Goal: Share content

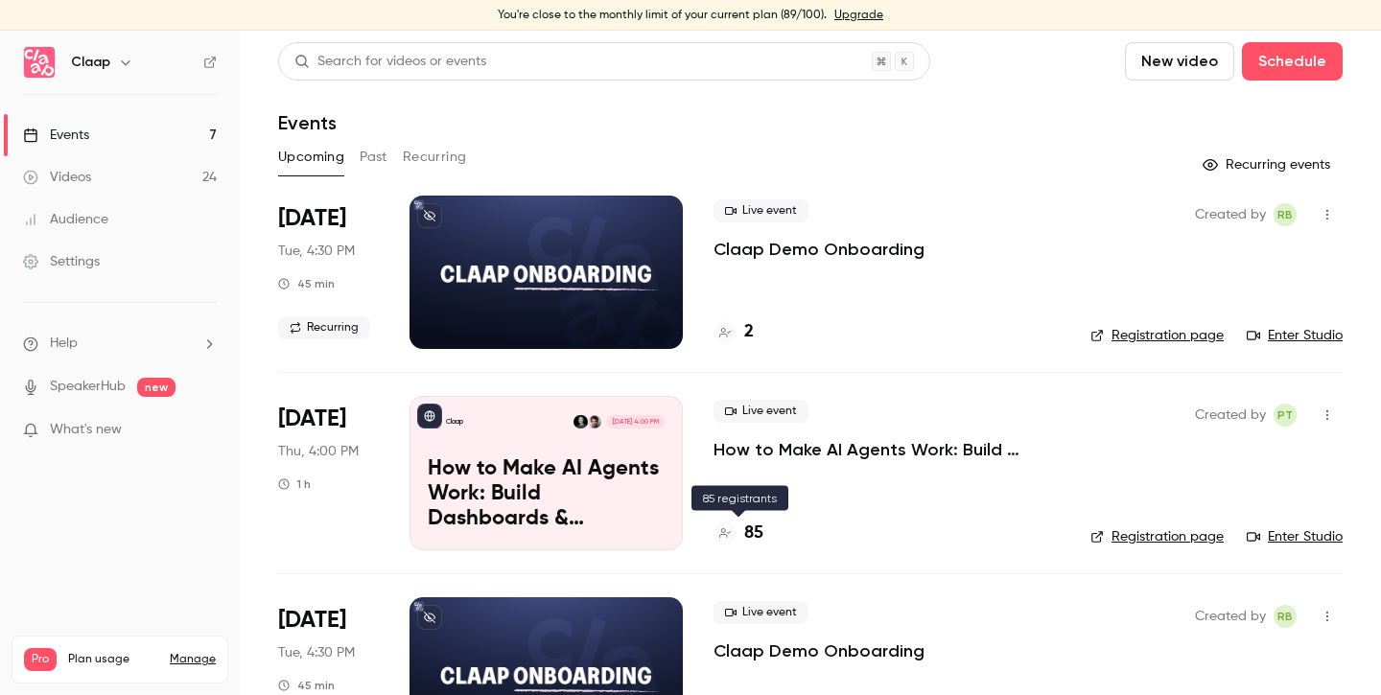
click at [751, 535] on h4 "85" at bounding box center [753, 534] width 19 height 26
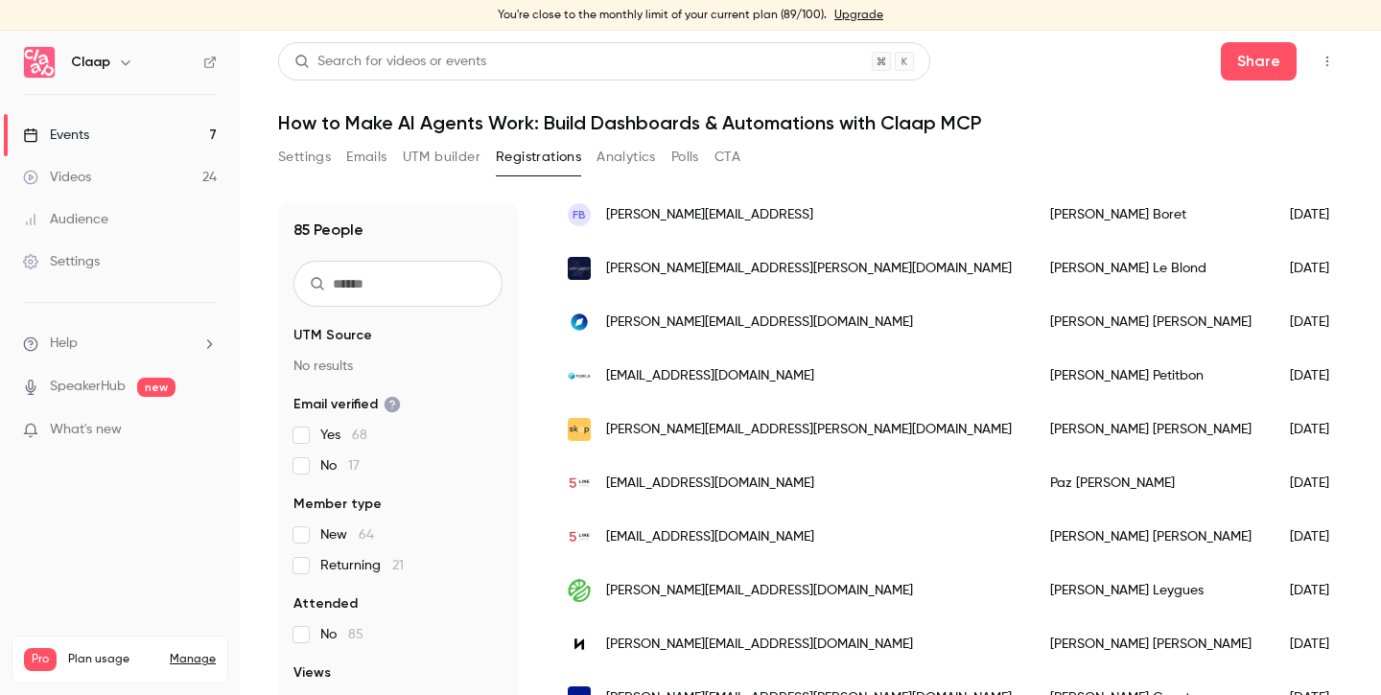
scroll to position [315, 0]
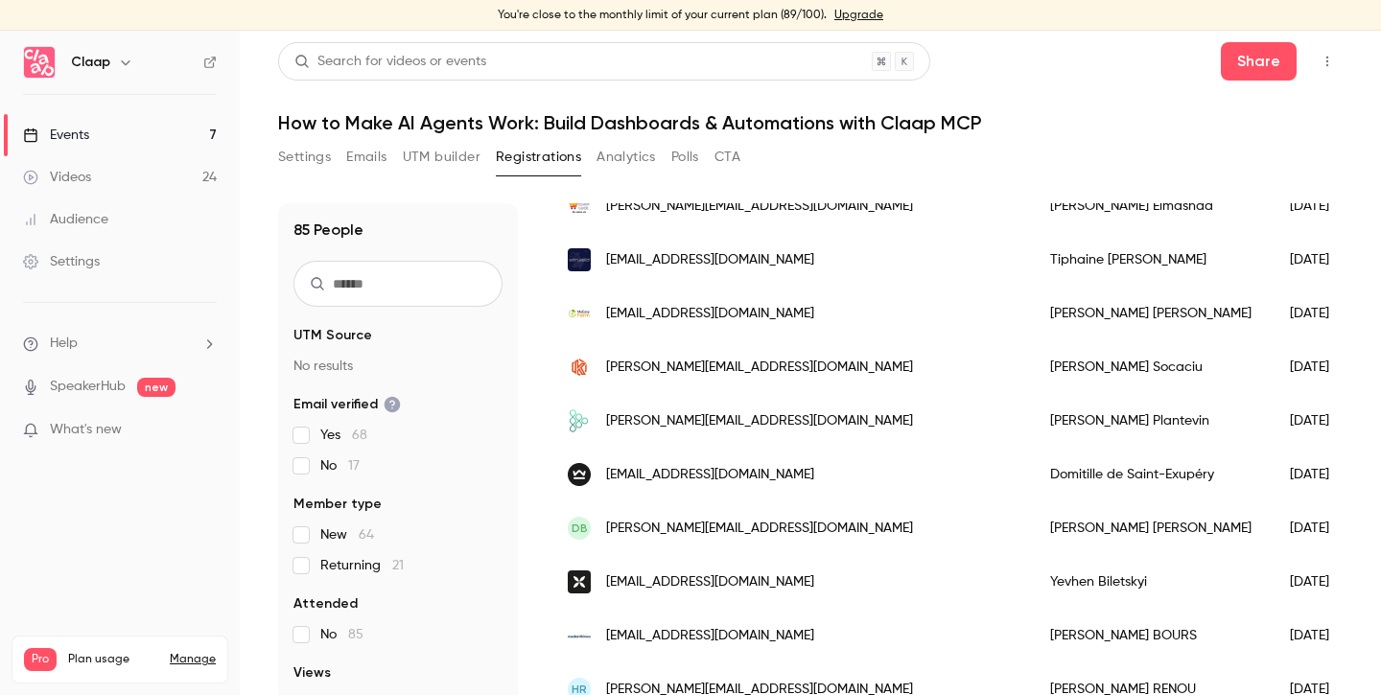
click at [118, 133] on link "Events 7" at bounding box center [120, 135] width 240 height 42
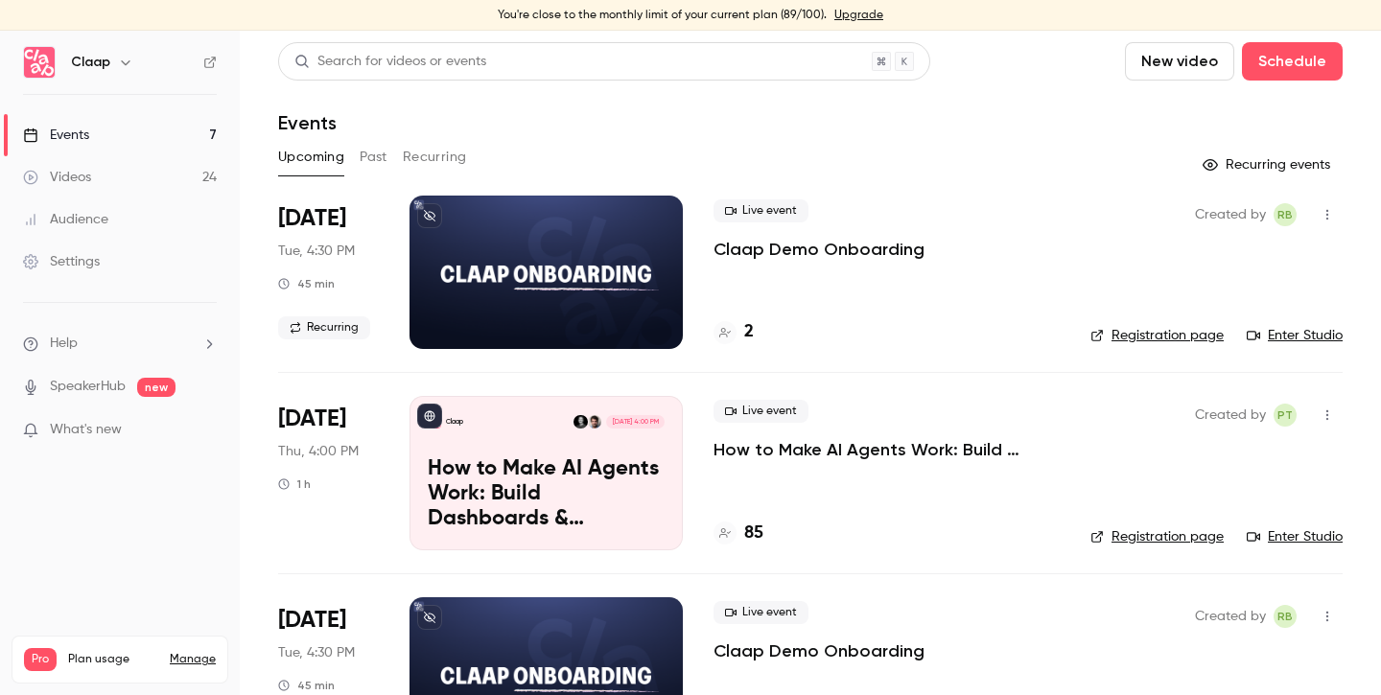
click at [389, 156] on div "Upcoming Past Recurring" at bounding box center [810, 157] width 1064 height 31
click at [376, 156] on button "Past" at bounding box center [374, 157] width 28 height 31
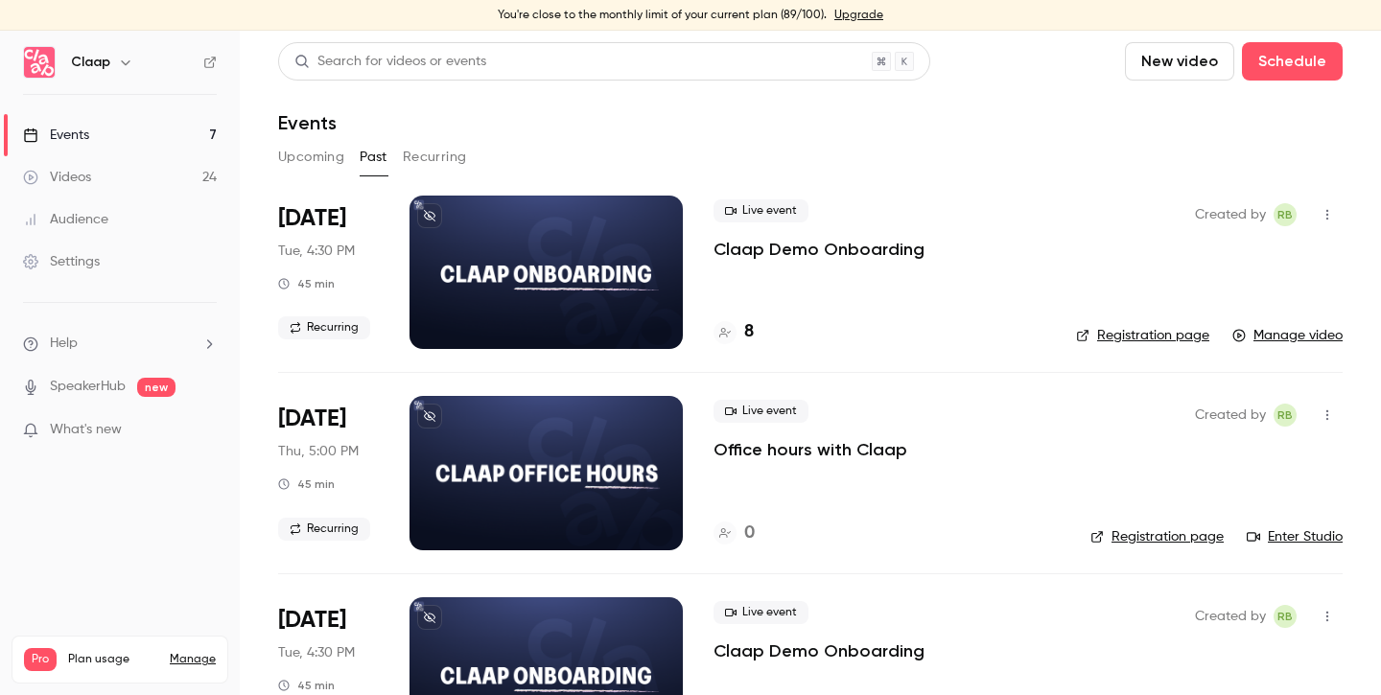
click at [308, 169] on button "Upcoming" at bounding box center [311, 157] width 66 height 31
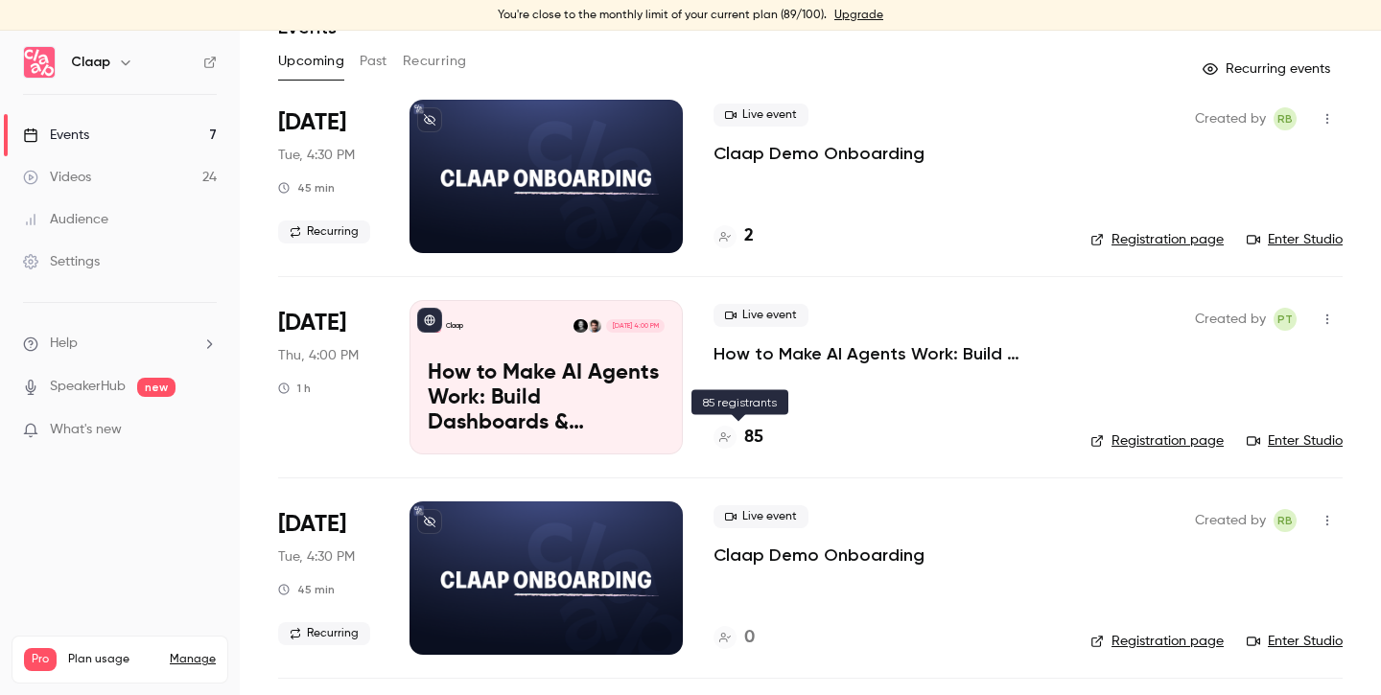
click at [750, 442] on h4 "85" at bounding box center [753, 438] width 19 height 26
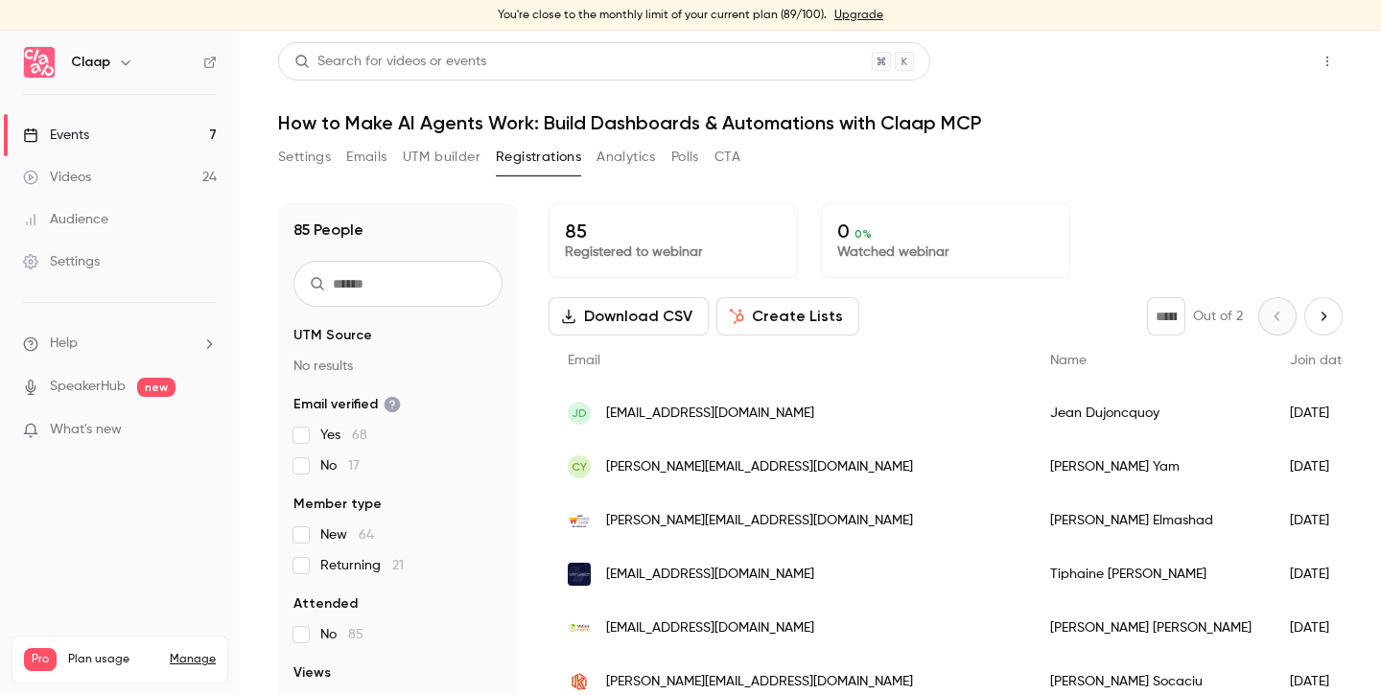
click at [1254, 78] on button "Share" at bounding box center [1259, 61] width 76 height 38
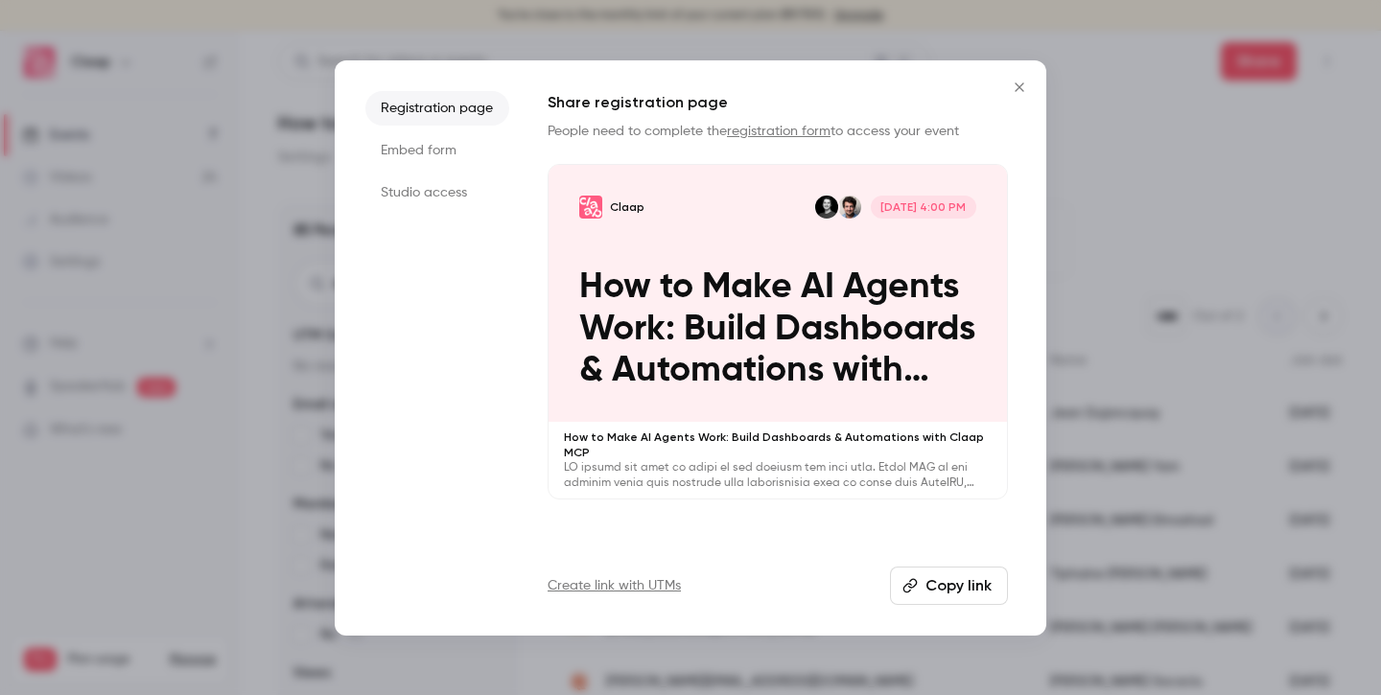
click at [948, 582] on button "Copy link" at bounding box center [949, 586] width 118 height 38
click at [959, 584] on button "Copy link" at bounding box center [949, 586] width 118 height 38
click at [1025, 84] on icon "Close" at bounding box center [1019, 87] width 23 height 15
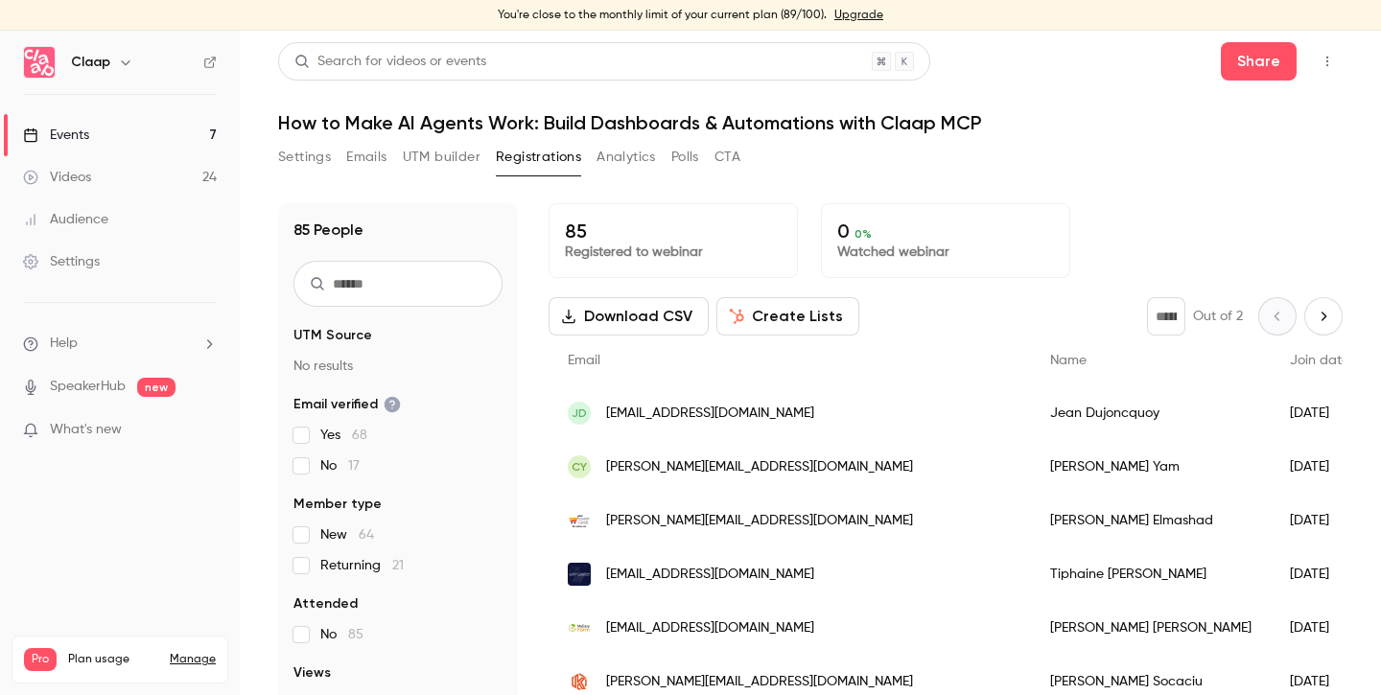
click at [84, 143] on div "Events" at bounding box center [56, 135] width 66 height 19
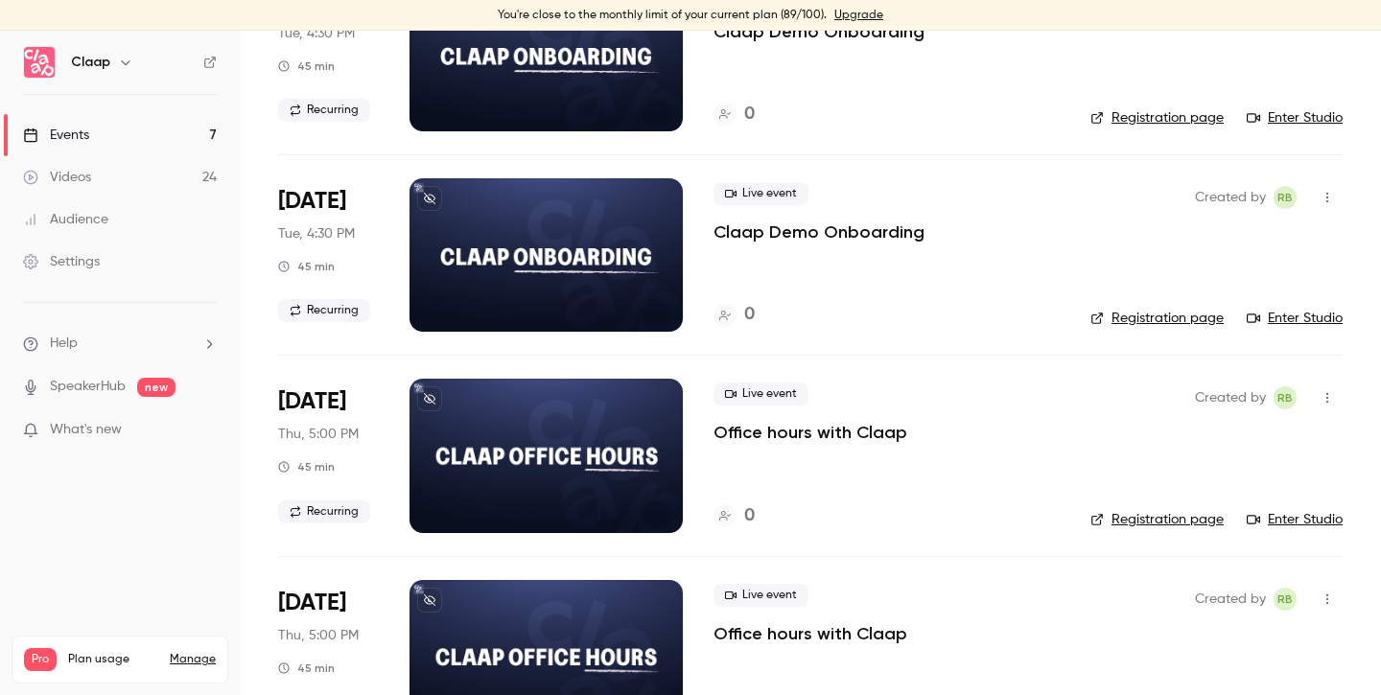
scroll to position [623, 0]
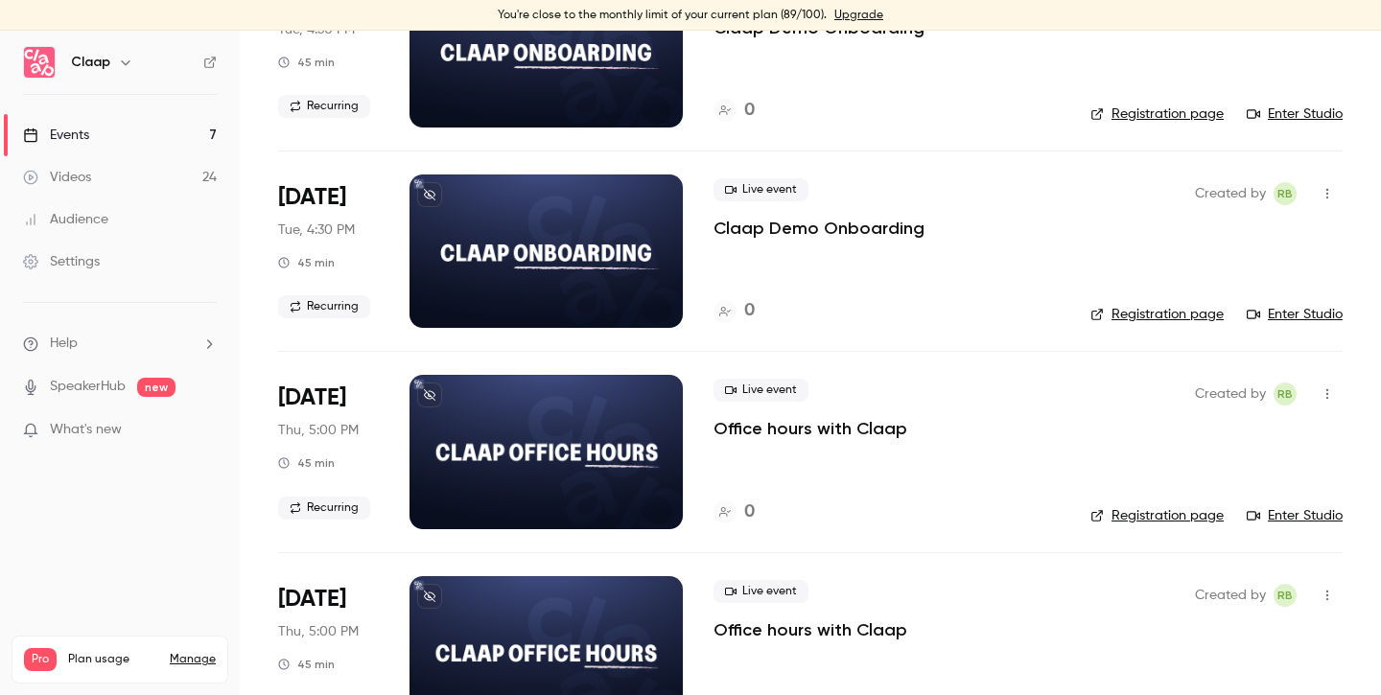
click at [105, 135] on link "Events 7" at bounding box center [120, 135] width 240 height 42
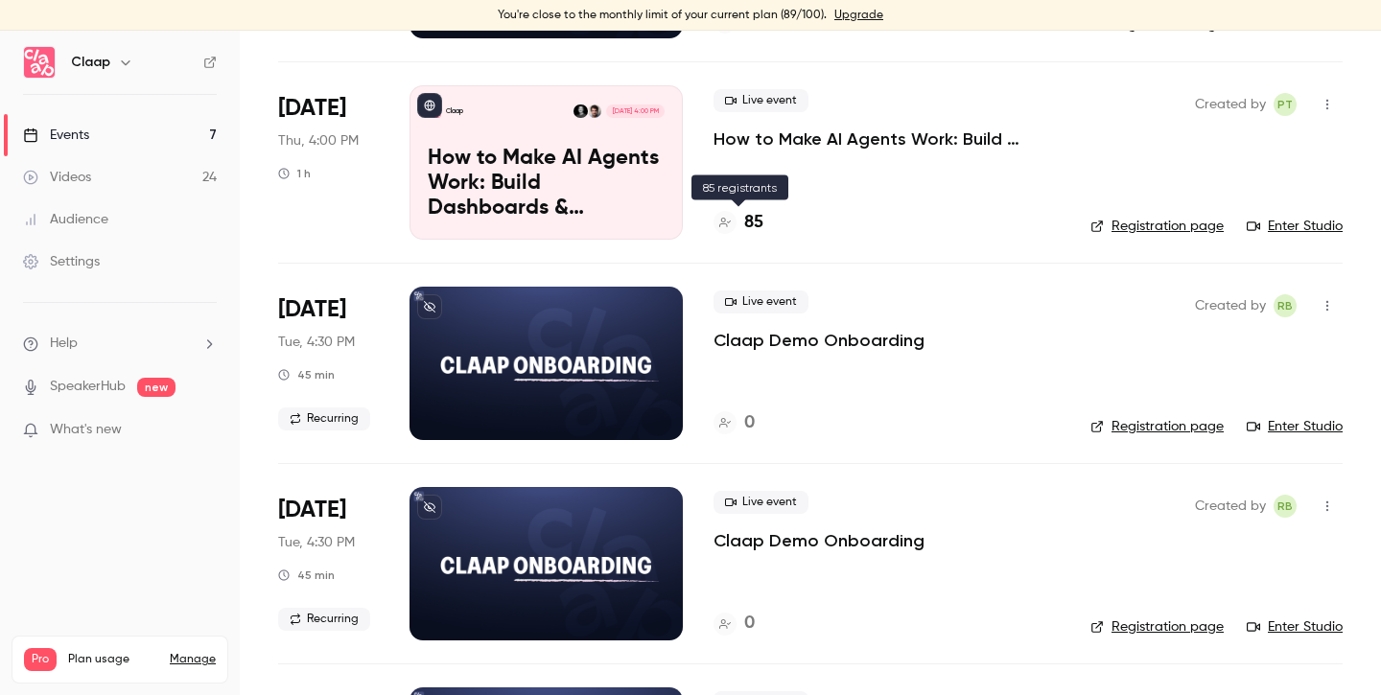
click at [757, 223] on h4 "85" at bounding box center [753, 223] width 19 height 26
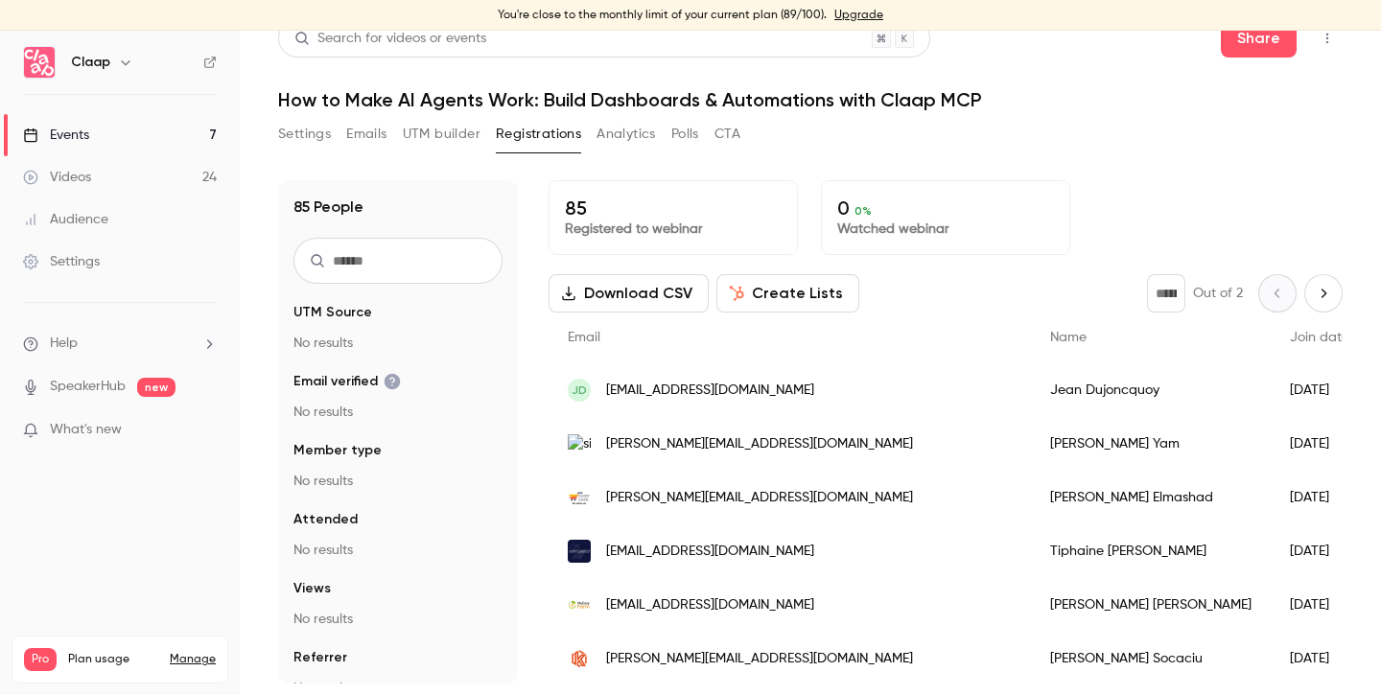
scroll to position [23, 0]
click at [114, 138] on link "Events 7" at bounding box center [120, 135] width 240 height 42
